Goal: Task Accomplishment & Management: Manage account settings

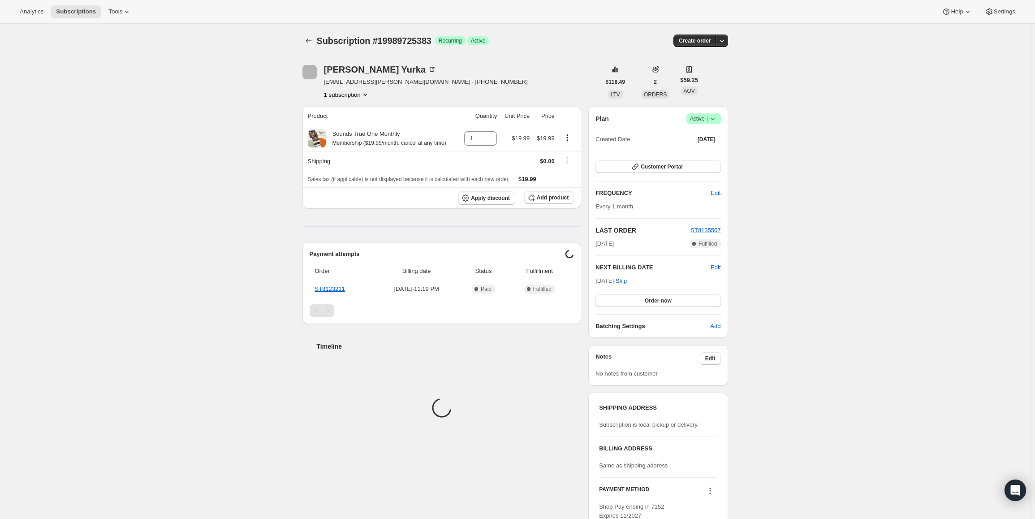
click at [704, 122] on span "Active |" at bounding box center [703, 118] width 27 height 9
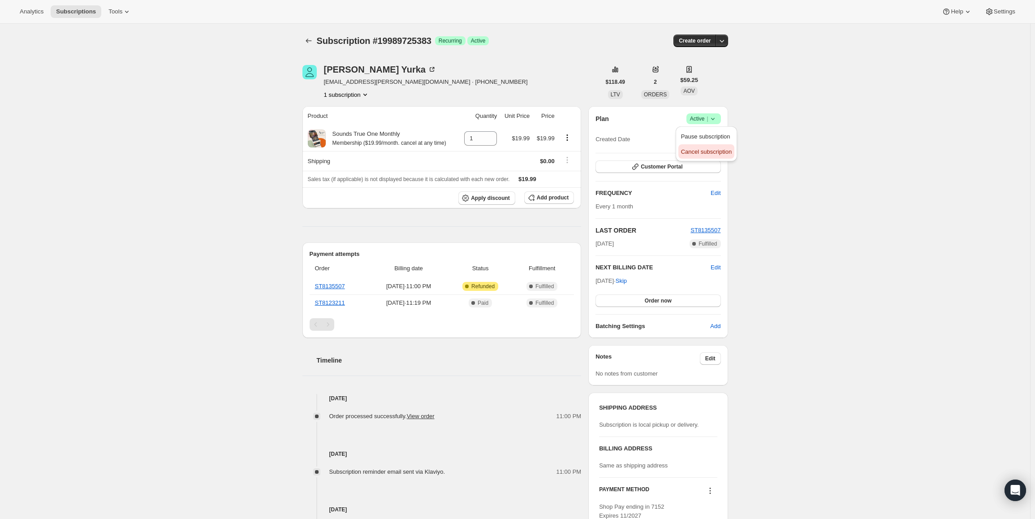
click at [701, 146] on button "Cancel subscription" at bounding box center [707, 151] width 56 height 14
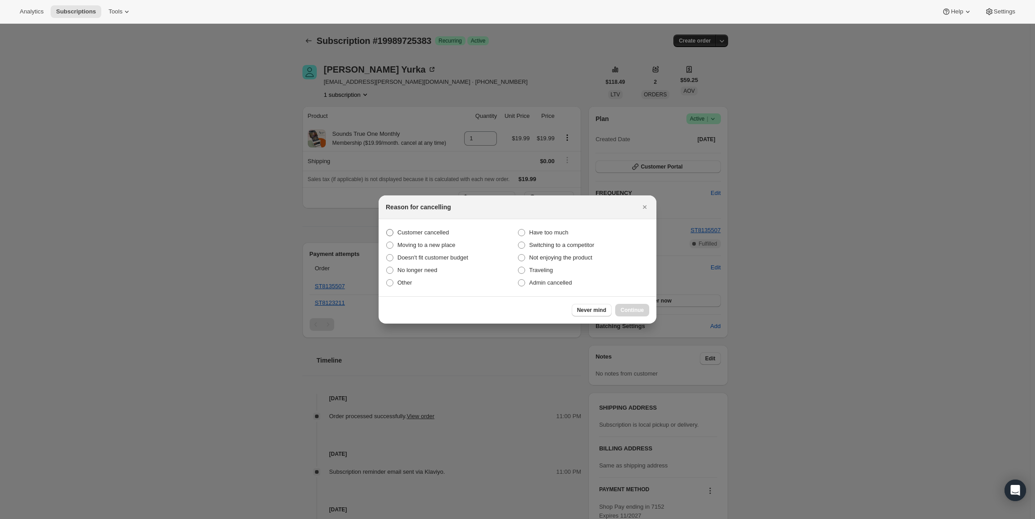
click at [418, 233] on span "Customer cancelled" at bounding box center [424, 232] width 52 height 7
click at [387, 230] on input "Customer cancelled" at bounding box center [386, 229] width 0 height 0
radio input "true"
click at [622, 311] on span "Continue" at bounding box center [632, 310] width 23 height 7
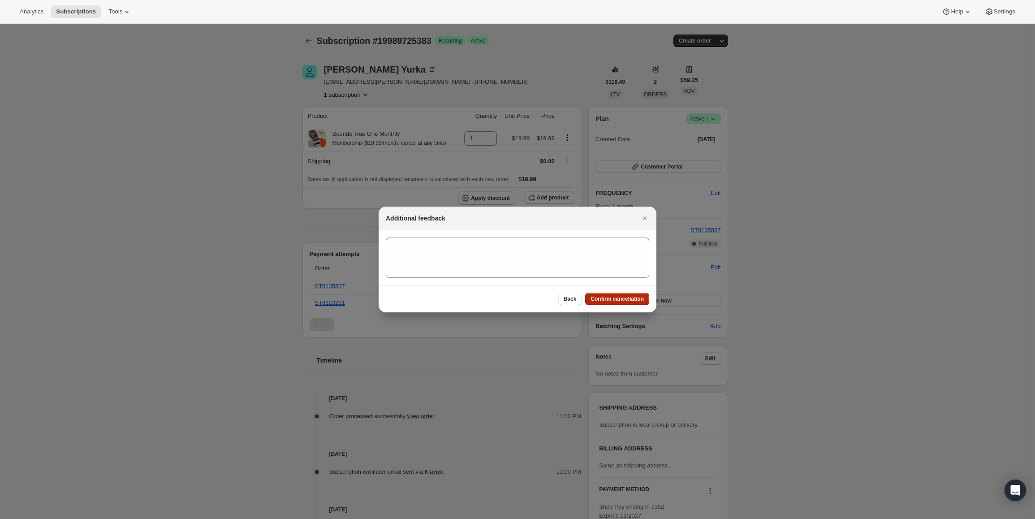
click at [626, 295] on button "Confirm cancellation" at bounding box center [617, 299] width 64 height 13
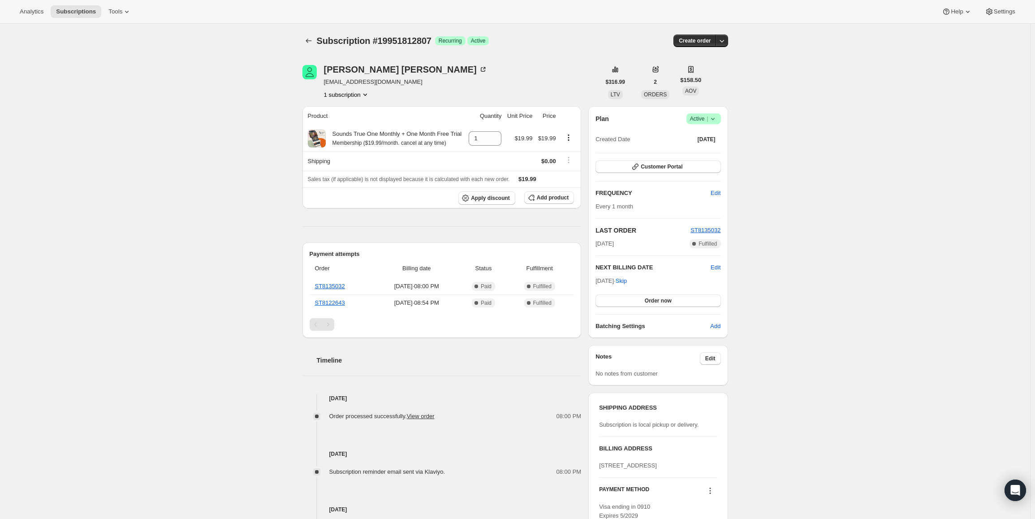
click at [707, 123] on span "Active |" at bounding box center [703, 118] width 27 height 9
click at [708, 149] on span "Cancel subscription" at bounding box center [706, 151] width 51 height 7
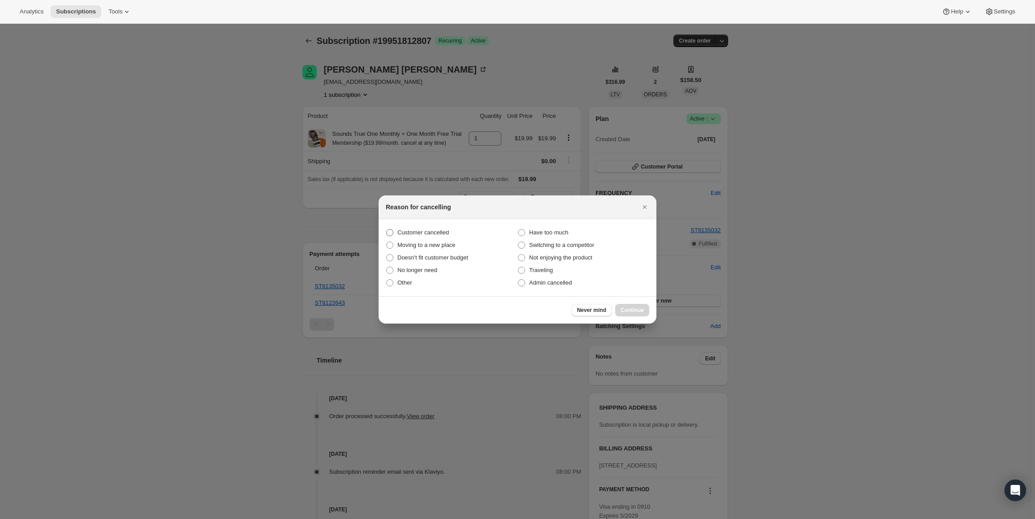
click at [422, 228] on span "Customer cancelled" at bounding box center [424, 232] width 52 height 9
click at [387, 229] on input "Customer cancelled" at bounding box center [386, 229] width 0 height 0
radio input "true"
drag, startPoint x: 631, startPoint y: 308, endPoint x: 630, endPoint y: 303, distance: 5.5
click at [631, 308] on span "Continue" at bounding box center [632, 310] width 23 height 7
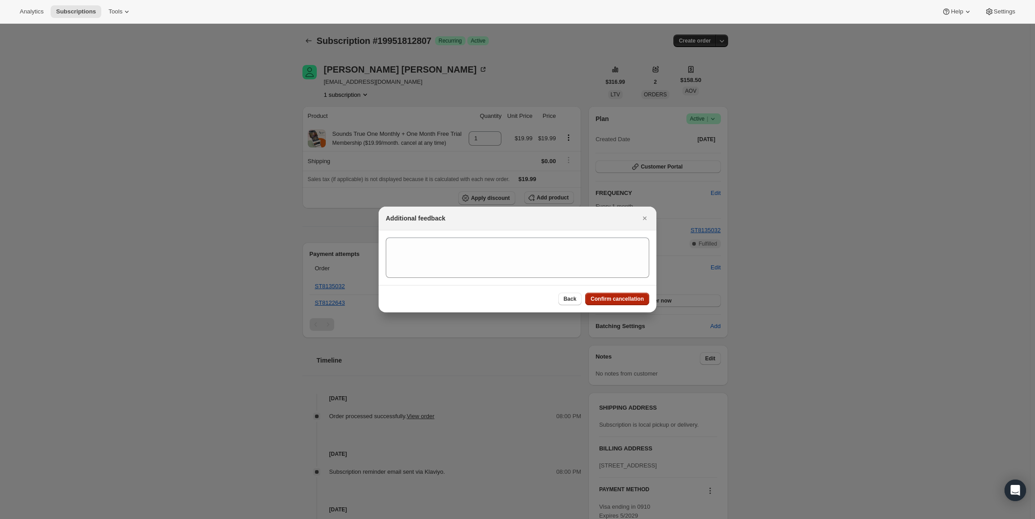
click at [630, 302] on span "Confirm cancellation" at bounding box center [617, 298] width 53 height 7
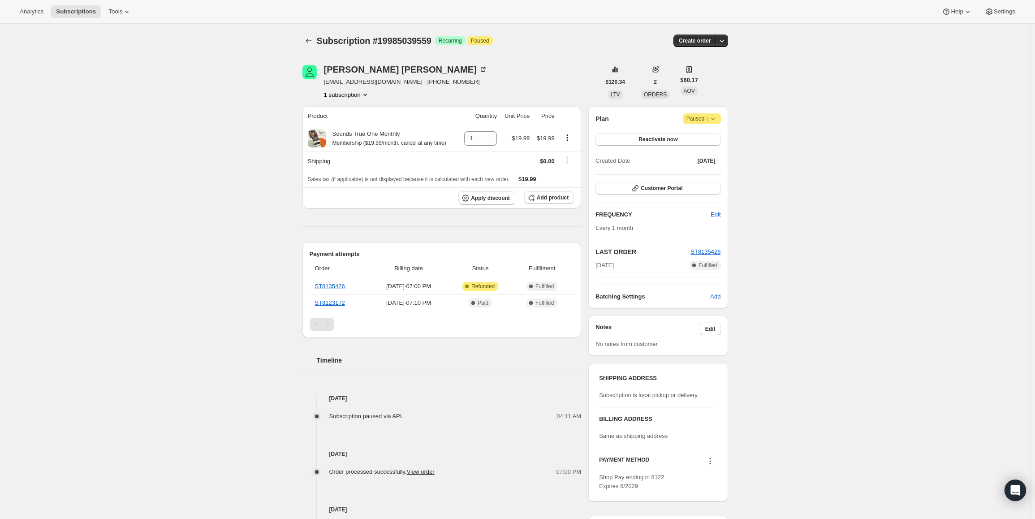
click at [705, 122] on span "Paused |" at bounding box center [702, 118] width 31 height 9
click at [698, 142] on button "Cancel subscription" at bounding box center [705, 136] width 56 height 14
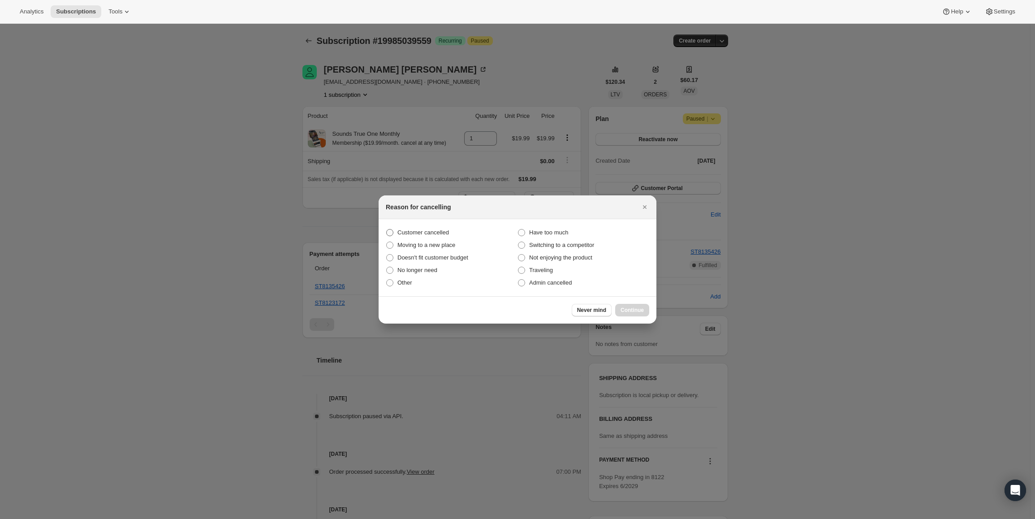
click at [400, 230] on span "Customer cancelled" at bounding box center [424, 232] width 52 height 7
click at [387, 230] on input "Customer cancelled" at bounding box center [386, 229] width 0 height 0
radio input "true"
click at [620, 307] on button "Continue" at bounding box center [632, 310] width 34 height 13
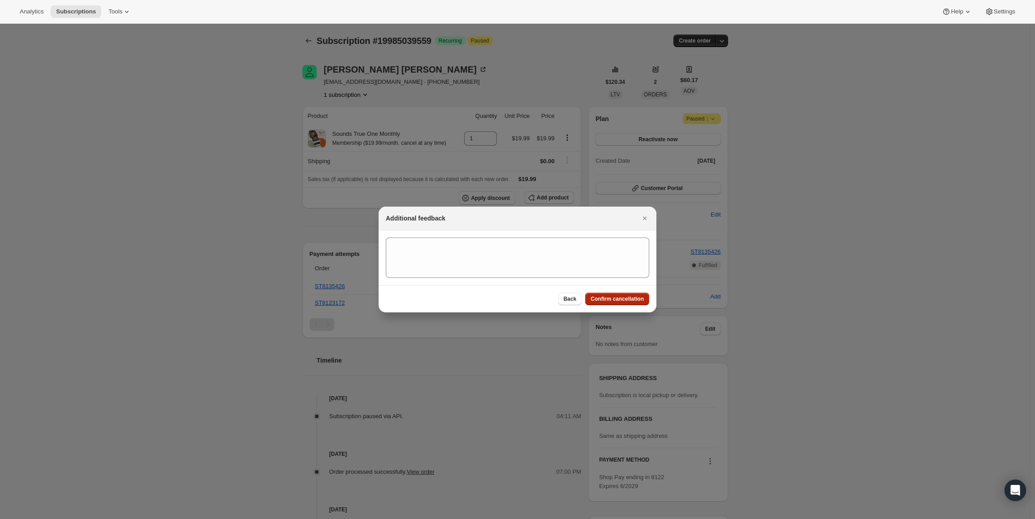
click at [617, 293] on button "Confirm cancellation" at bounding box center [617, 299] width 64 height 13
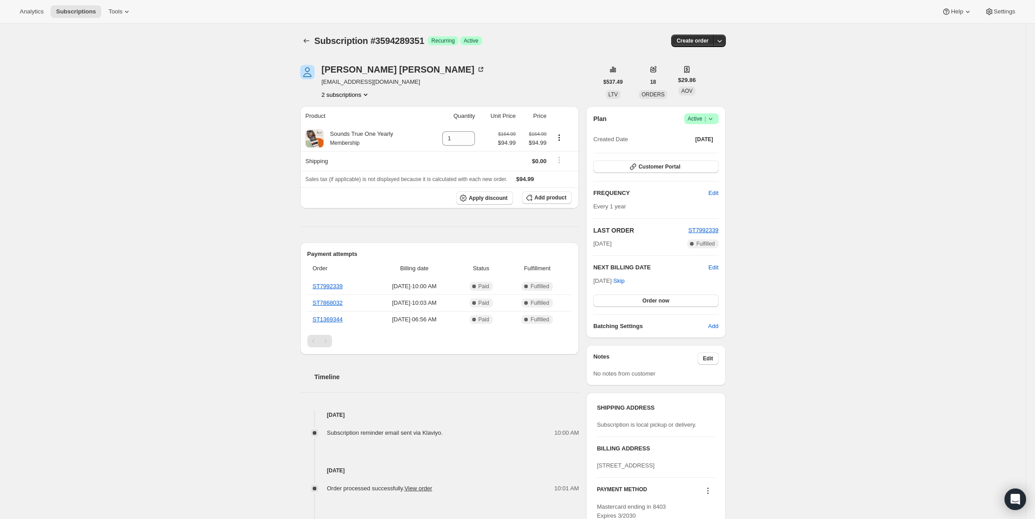
click at [713, 118] on icon at bounding box center [710, 118] width 9 height 9
click at [698, 133] on span "Pause subscription" at bounding box center [703, 136] width 49 height 7
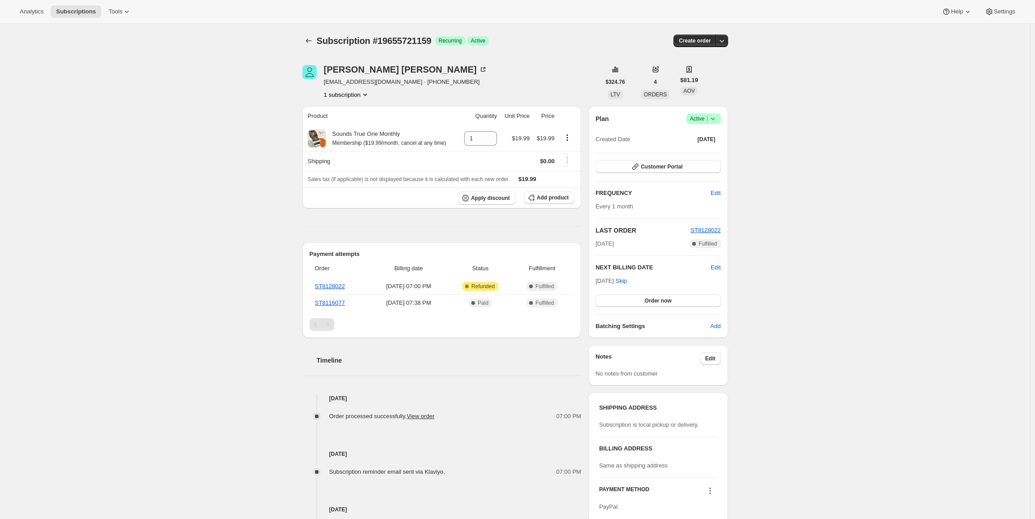
click at [715, 117] on icon at bounding box center [713, 118] width 9 height 9
click at [707, 148] on span "Cancel subscription" at bounding box center [706, 151] width 51 height 7
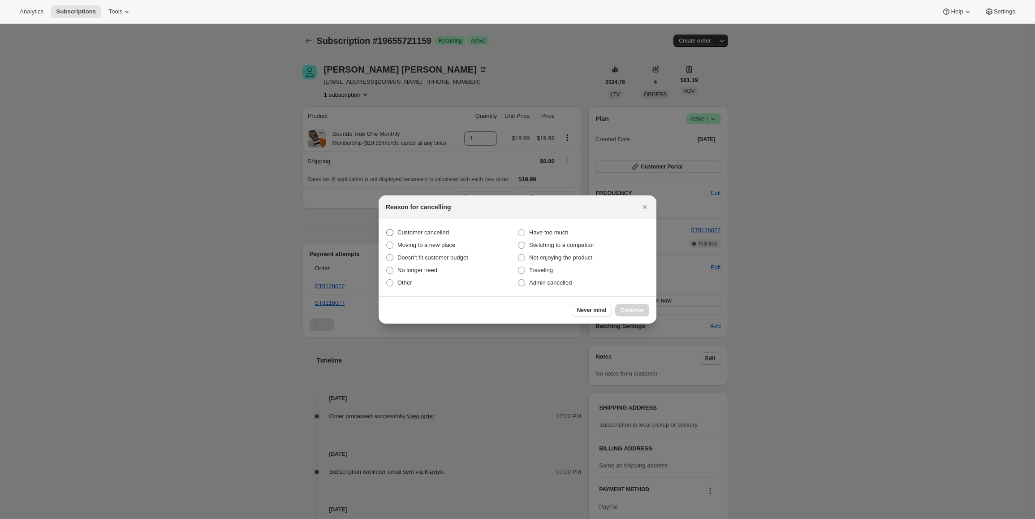
click at [429, 235] on span "Customer cancelled" at bounding box center [424, 232] width 52 height 7
click at [387, 230] on input "Customer cancelled" at bounding box center [386, 229] width 0 height 0
radio input "true"
click at [624, 308] on span "Continue" at bounding box center [632, 310] width 23 height 7
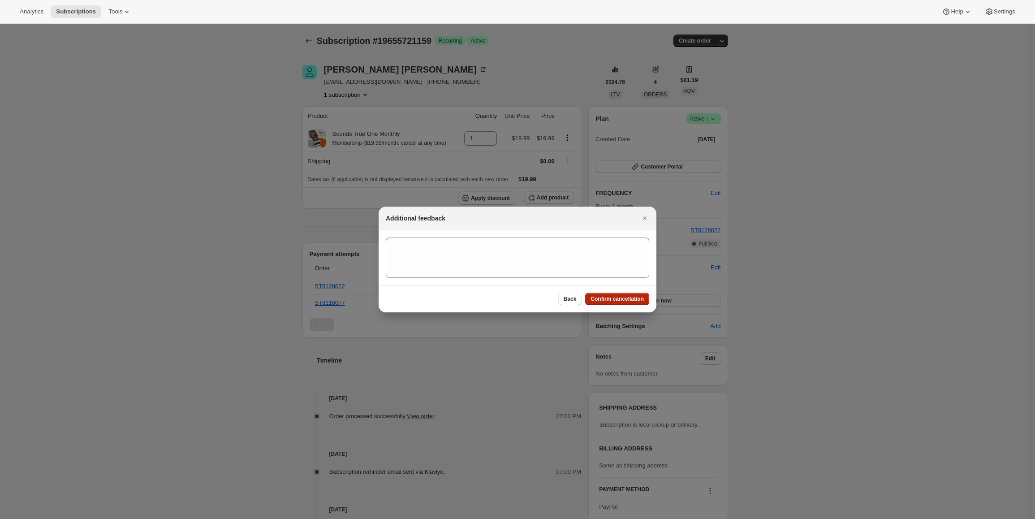
click at [622, 301] on span "Confirm cancellation" at bounding box center [617, 298] width 53 height 7
